Goal: Transaction & Acquisition: Purchase product/service

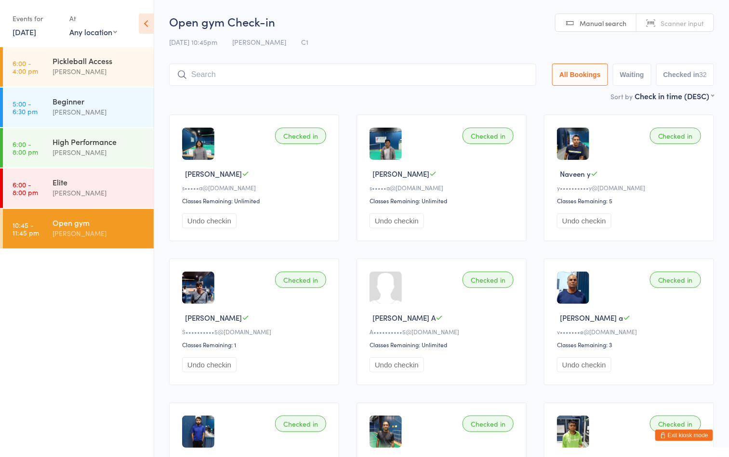
drag, startPoint x: 0, startPoint y: 0, endPoint x: 110, endPoint y: 226, distance: 250.9
click at [110, 226] on div "Open gym" at bounding box center [99, 222] width 93 height 11
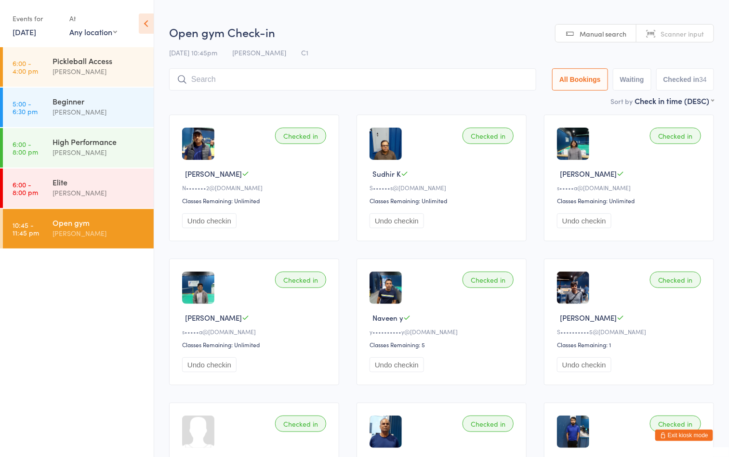
click at [351, 85] on input "search" at bounding box center [352, 79] width 367 height 22
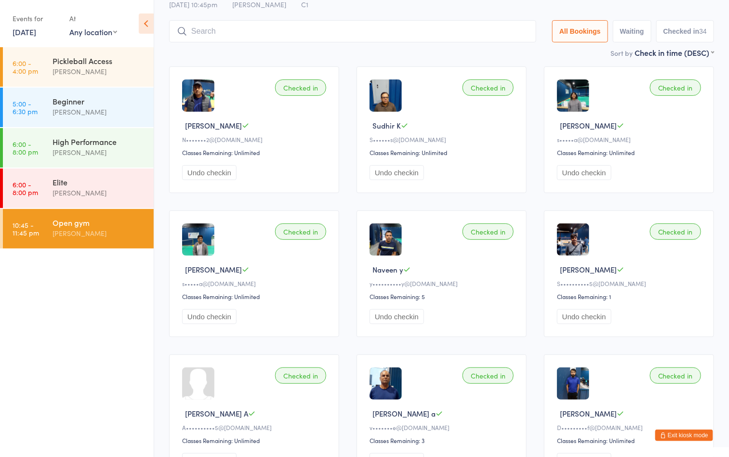
scroll to position [68, 0]
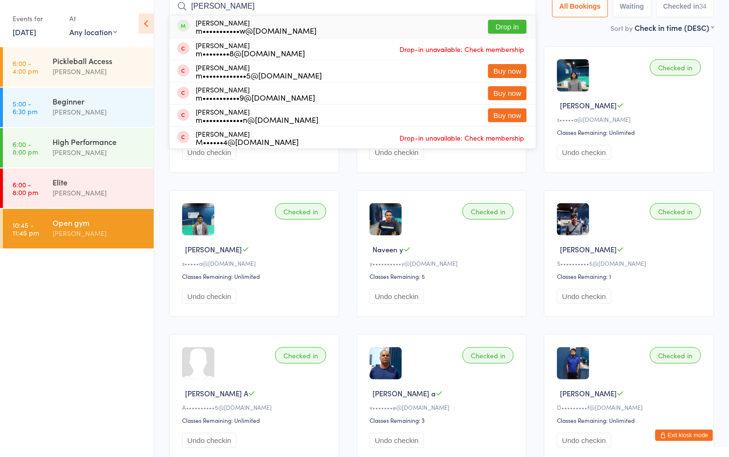
type input "melvin"
click at [505, 26] on button "Drop in" at bounding box center [507, 27] width 39 height 14
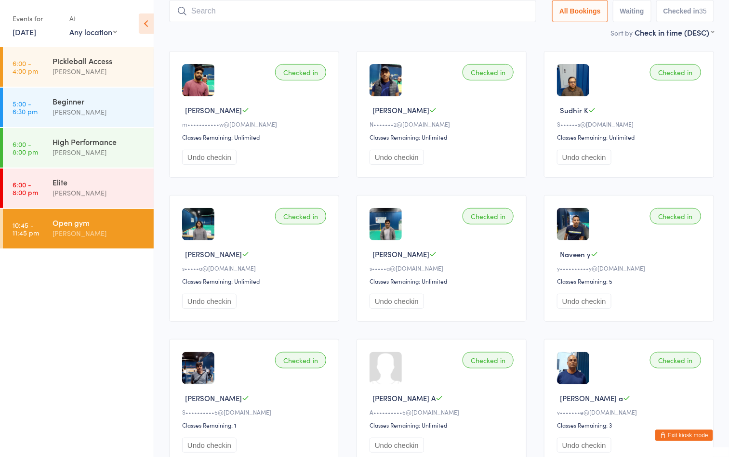
click at [0, 335] on ul "6:00 - 4:00 pm Pickleball Access [PERSON_NAME] 5:00 - 6:30 pm Beginner [PERSON_…" at bounding box center [77, 252] width 154 height 410
click at [45, 307] on ul "6:00 - 4:00 pm Pickleball Access [PERSON_NAME] 5:00 - 6:30 pm Beginner [PERSON_…" at bounding box center [77, 252] width 154 height 410
click at [316, 9] on input "search" at bounding box center [352, 11] width 367 height 22
type input "khan"
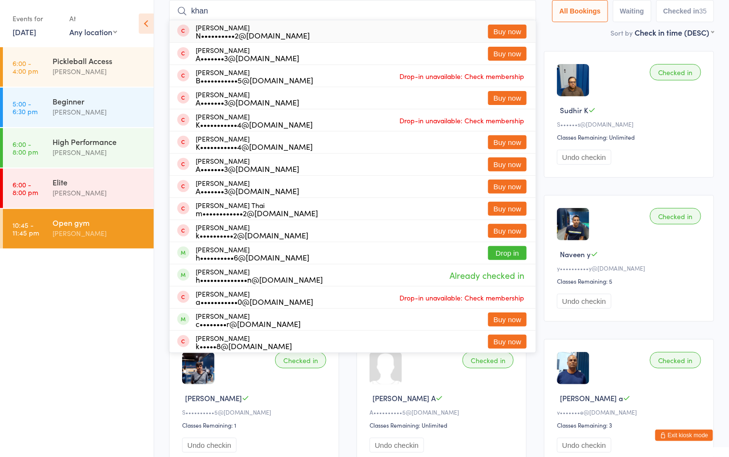
click at [519, 12] on input "khan" at bounding box center [352, 11] width 367 height 22
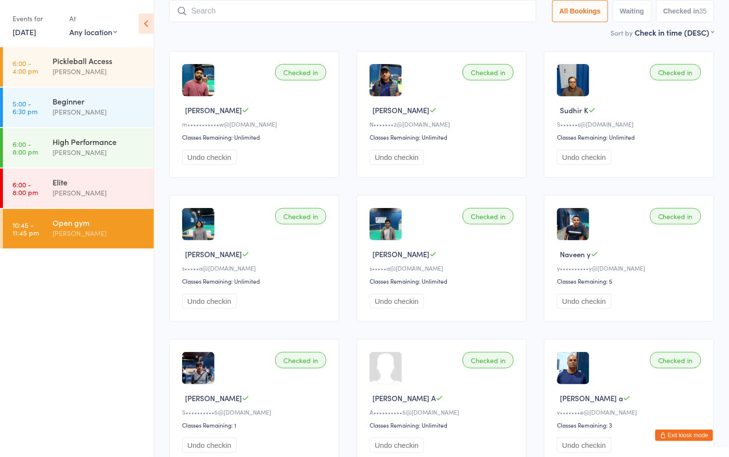
click at [107, 208] on li "6:00 - 8:00 pm Elite Ayu Gary Luna" at bounding box center [77, 189] width 154 height 40
click at [123, 240] on div "Open gym [PERSON_NAME]" at bounding box center [103, 228] width 101 height 38
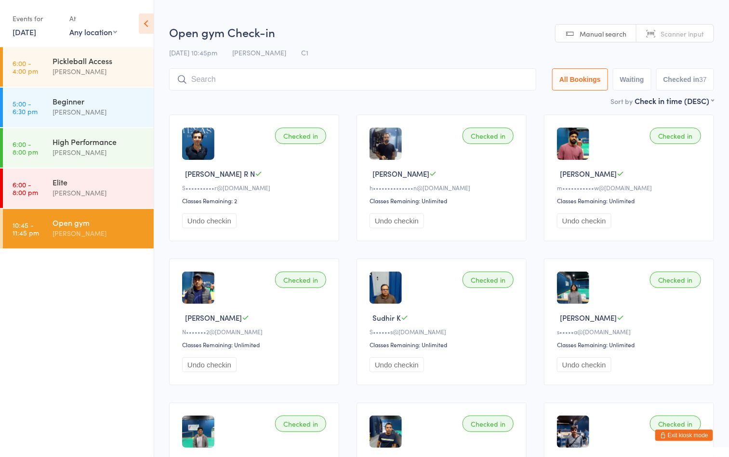
drag, startPoint x: 372, startPoint y: 174, endPoint x: 442, endPoint y: 175, distance: 70.4
click at [442, 175] on div "[PERSON_NAME]" at bounding box center [443, 174] width 147 height 10
copy span "[PERSON_NAME]"
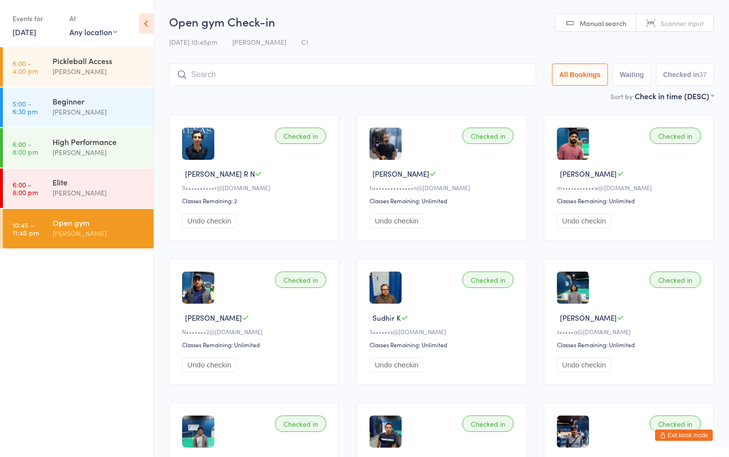
click at [105, 328] on ul "6:00 - 4:00 pm Pickleball Access [PERSON_NAME] 5:00 - 6:30 pm Beginner [PERSON_…" at bounding box center [77, 252] width 154 height 410
click at [691, 437] on button "Exit kiosk mode" at bounding box center [684, 436] width 58 height 12
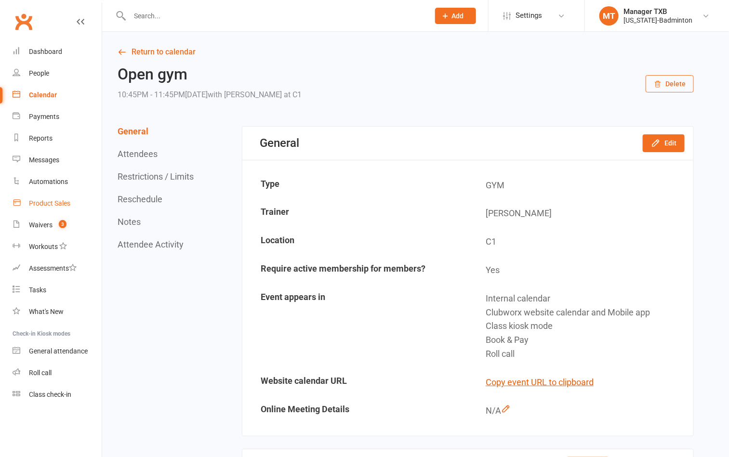
click at [48, 204] on div "Product Sales" at bounding box center [49, 204] width 41 height 8
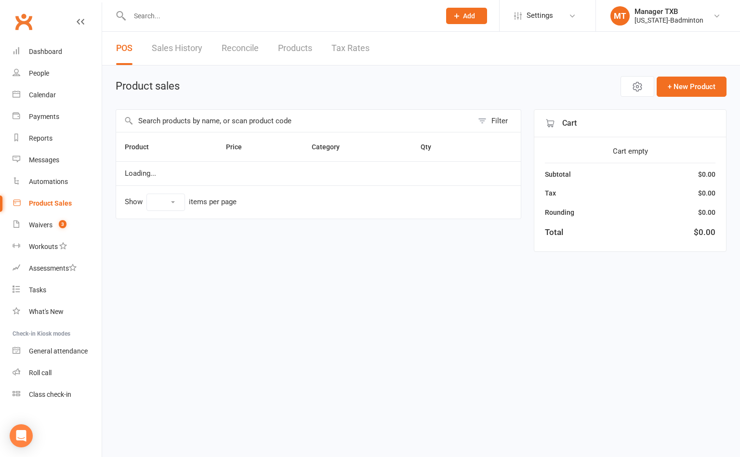
select select "100"
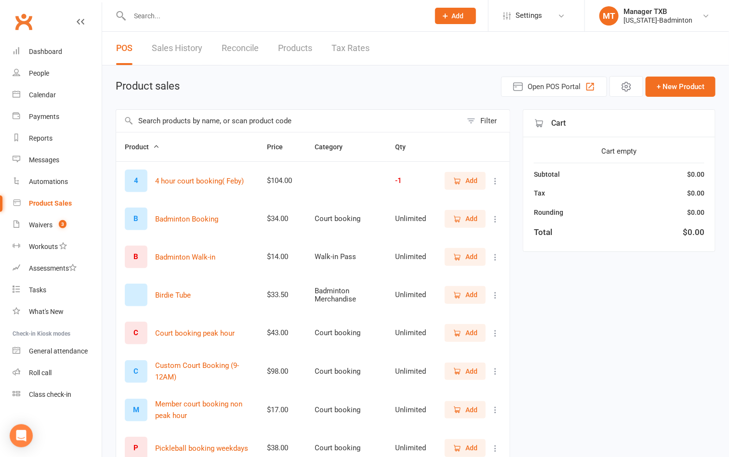
click at [463, 296] on span "Add" at bounding box center [465, 295] width 25 height 11
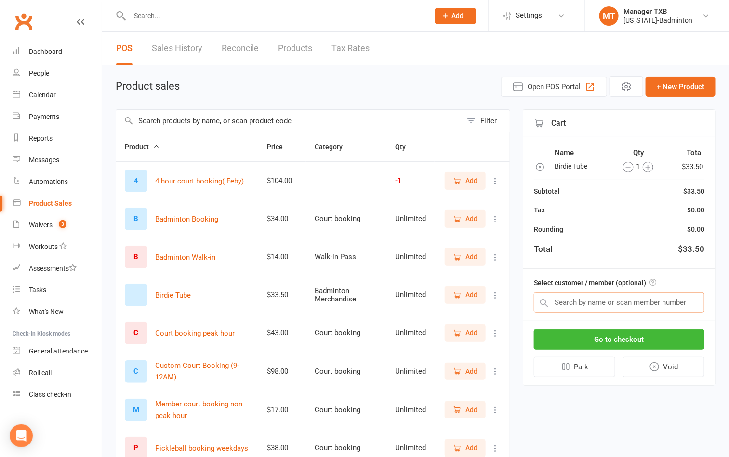
click at [564, 304] on input "text" at bounding box center [619, 303] width 171 height 20
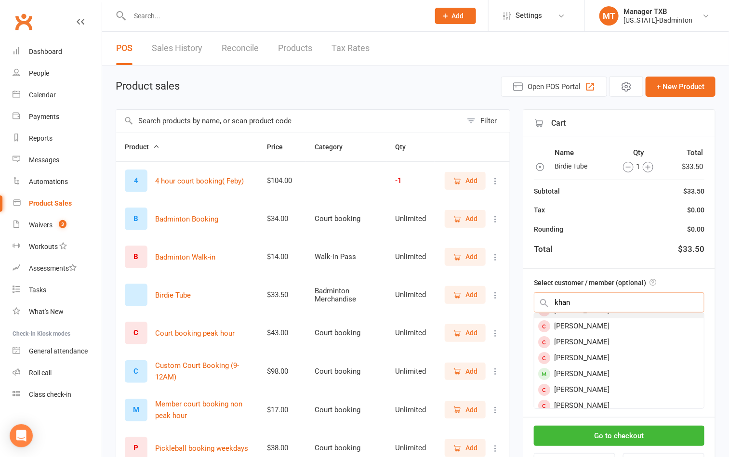
scroll to position [64, 0]
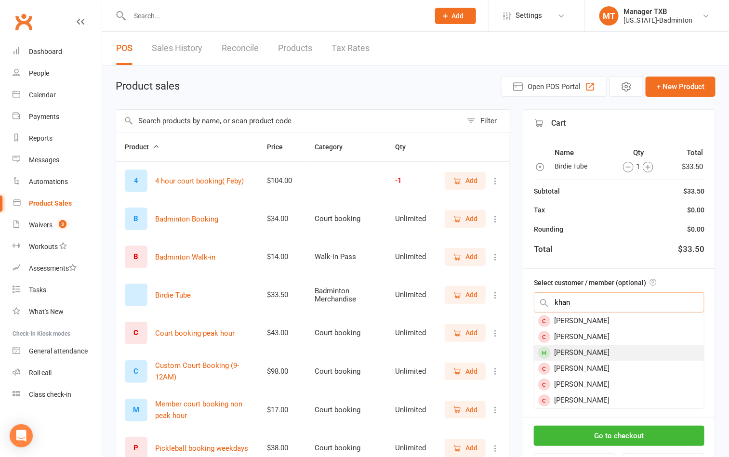
type input "khan"
click at [590, 353] on div "muhammad hassan khan" at bounding box center [620, 353] width 170 height 16
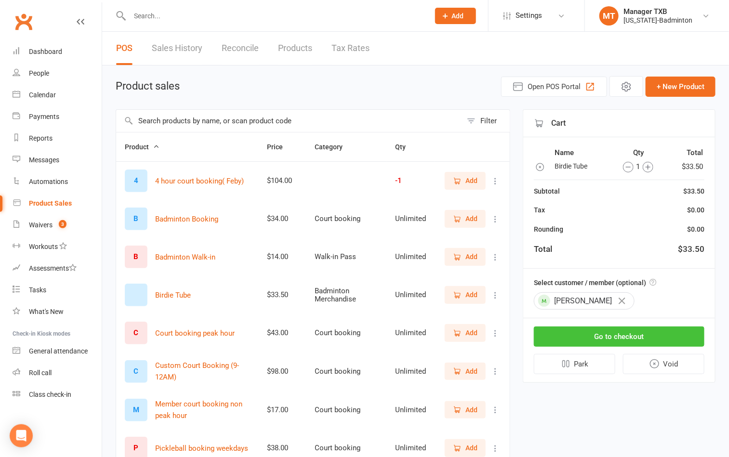
click at [594, 341] on button "Go to checkout" at bounding box center [619, 337] width 171 height 20
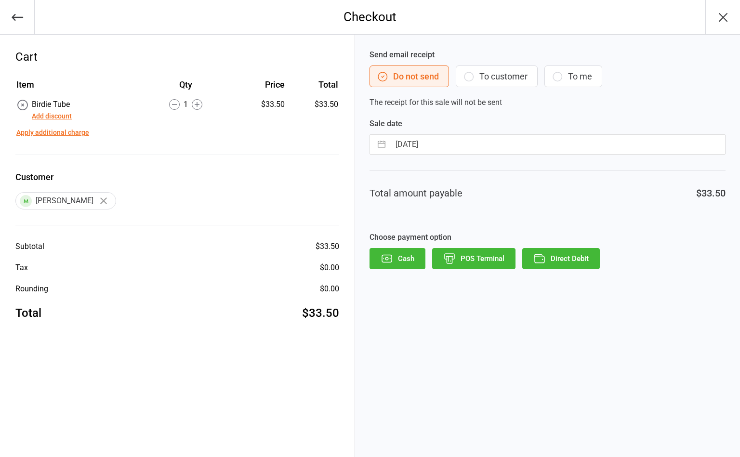
click at [507, 72] on button "To customer" at bounding box center [497, 77] width 82 height 22
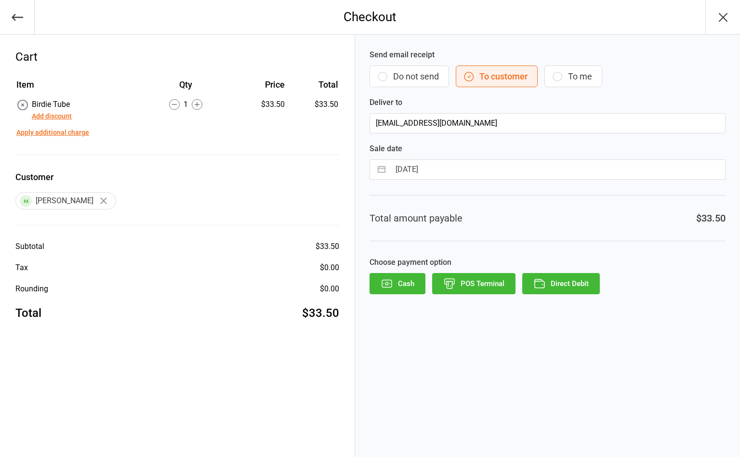
click at [582, 294] on button "Direct Debit" at bounding box center [561, 283] width 78 height 21
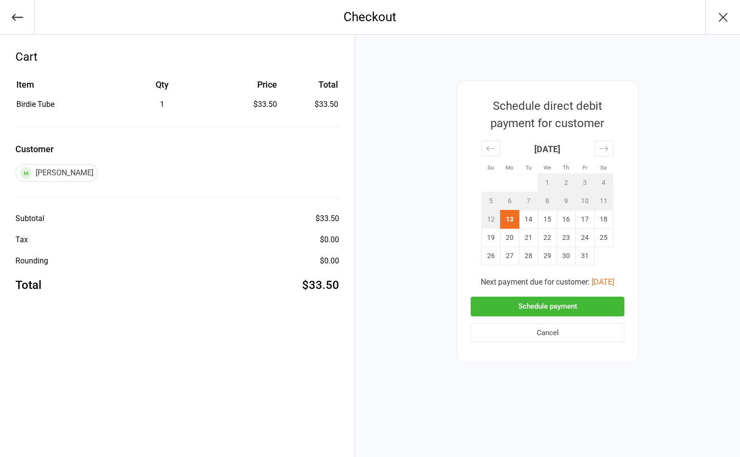
click at [583, 309] on button "Schedule payment" at bounding box center [548, 307] width 154 height 20
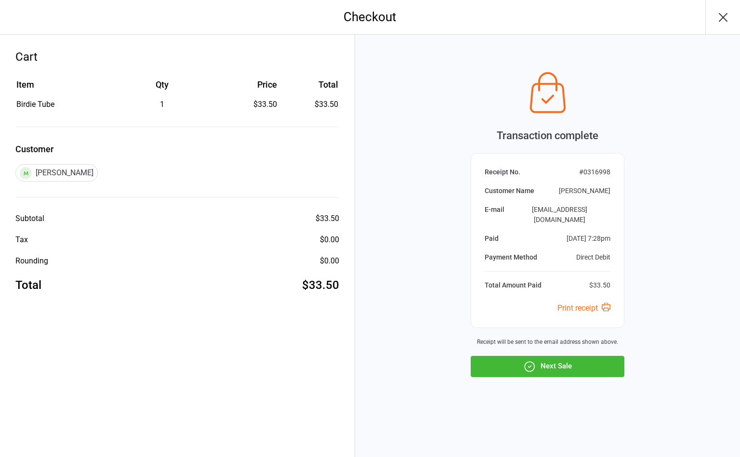
click at [721, 22] on icon "button" at bounding box center [723, 17] width 15 height 15
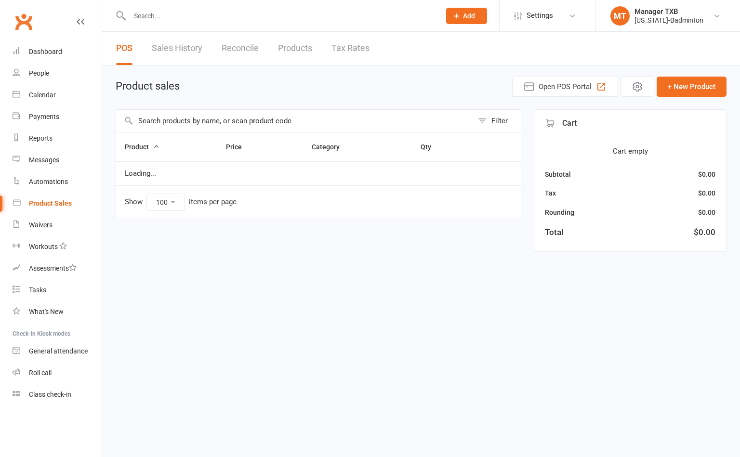
select select "100"
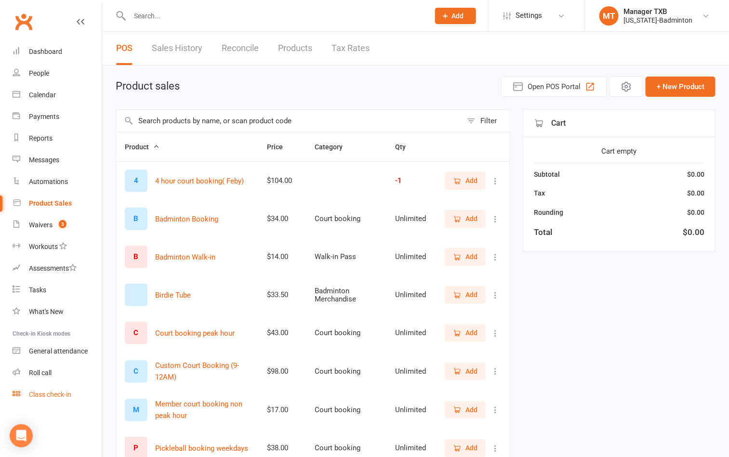
click at [41, 392] on div "Class check-in" at bounding box center [50, 395] width 42 height 8
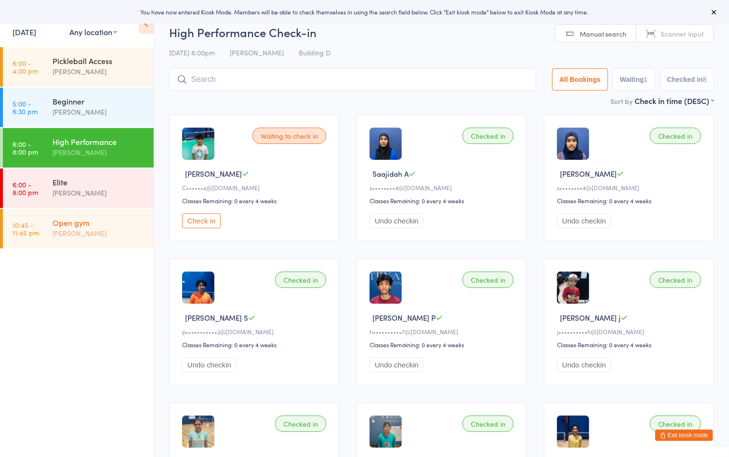
click at [70, 228] on div "[PERSON_NAME]" at bounding box center [99, 233] width 93 height 11
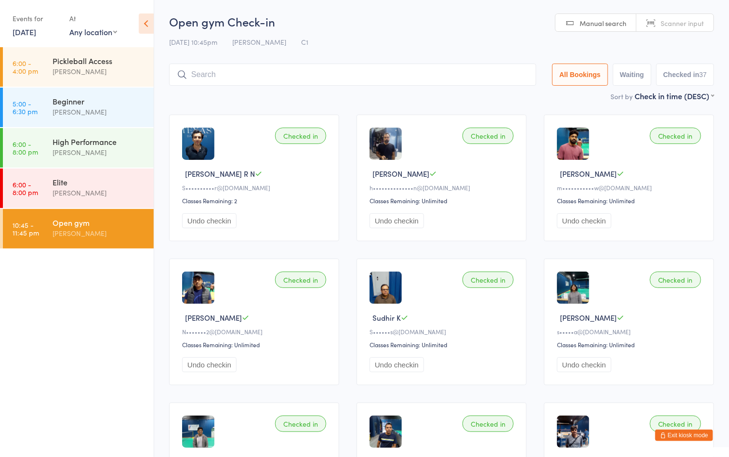
click at [83, 231] on div "[PERSON_NAME]" at bounding box center [99, 233] width 93 height 11
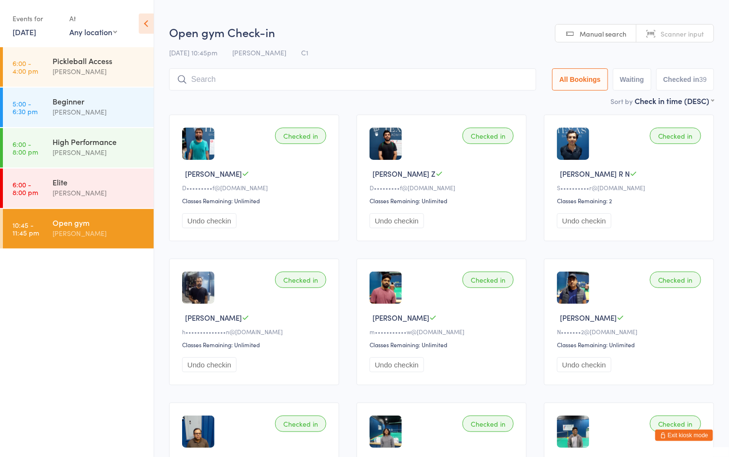
click at [321, 80] on input "search" at bounding box center [352, 79] width 367 height 22
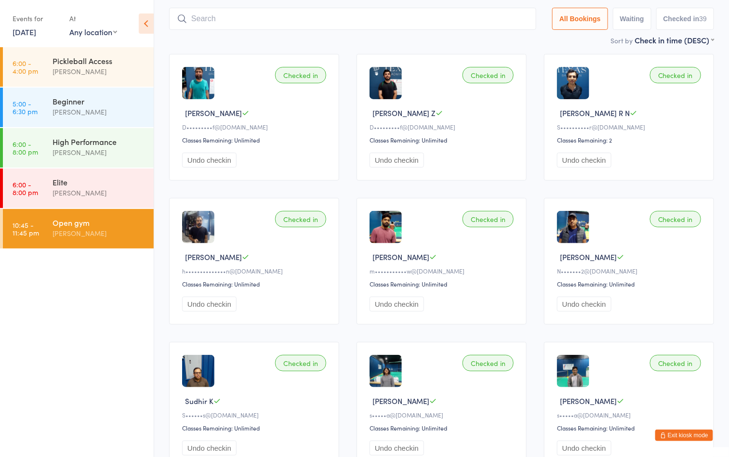
click at [361, 29] on input "search" at bounding box center [352, 19] width 367 height 22
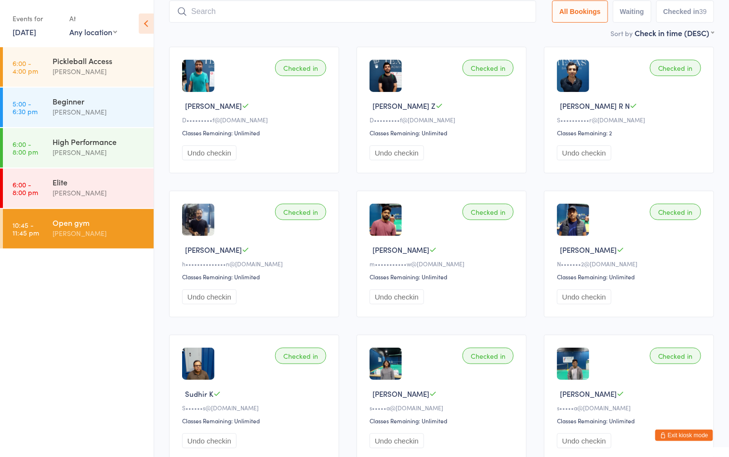
scroll to position [68, 0]
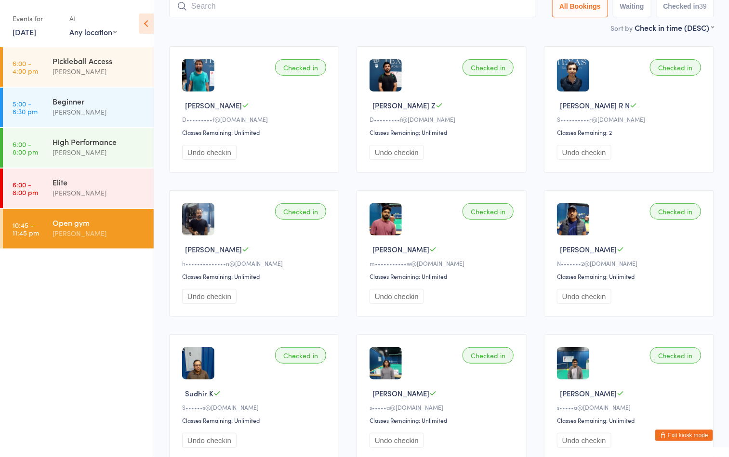
click at [77, 335] on ul "6:00 - 4:00 pm Pickleball Access [PERSON_NAME] 5:00 - 6:30 pm Beginner [PERSON_…" at bounding box center [77, 252] width 154 height 410
click at [84, 239] on div "Open gym [PERSON_NAME]" at bounding box center [103, 228] width 101 height 38
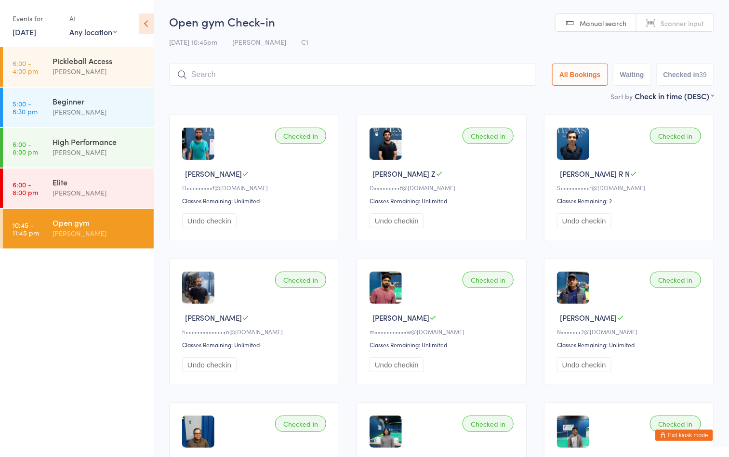
click at [106, 233] on div "[PERSON_NAME]" at bounding box center [99, 233] width 93 height 11
